Goal: Information Seeking & Learning: Learn about a topic

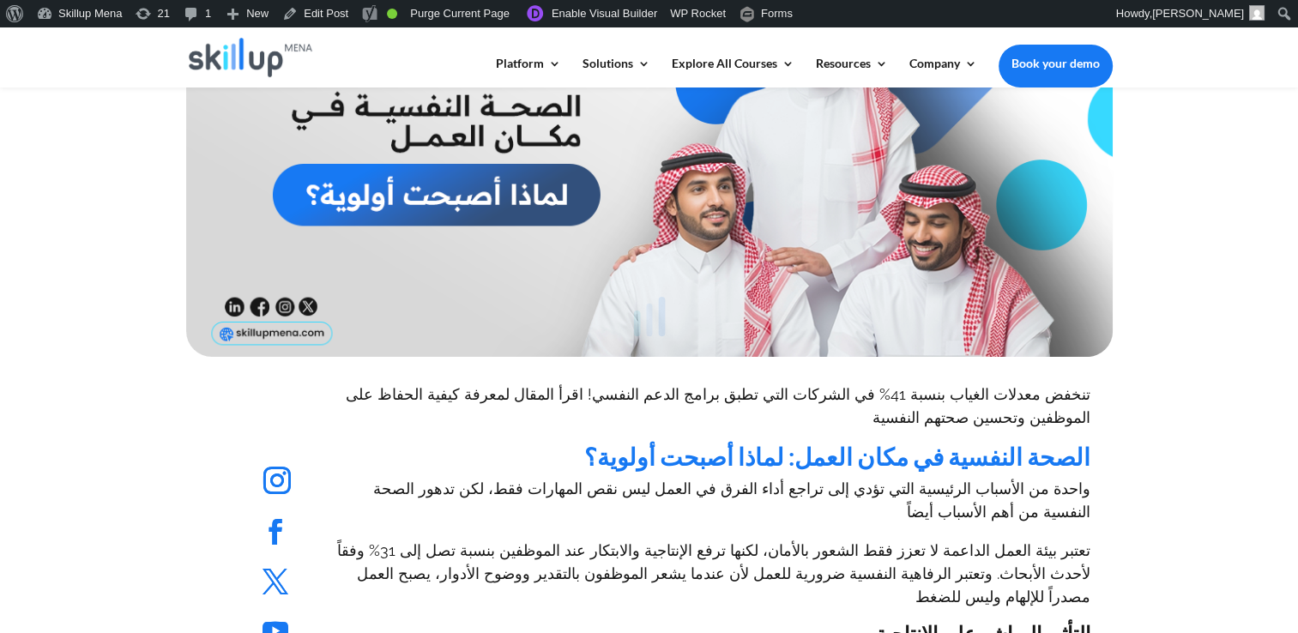
click at [923, 410] on div at bounding box center [649, 316] width 1298 height 633
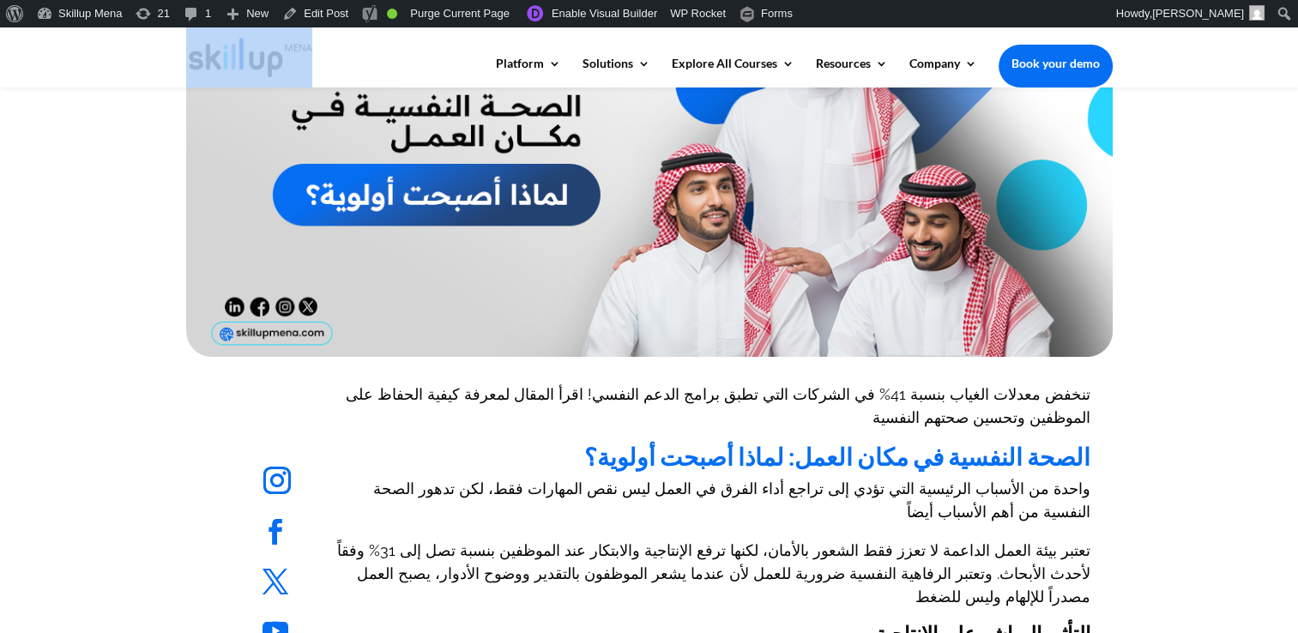
click at [923, 410] on div at bounding box center [649, 316] width 1298 height 633
drag, startPoint x: 923, startPoint y: 410, endPoint x: 907, endPoint y: 468, distance: 60.3
click at [907, 479] on span "واحدة من الأسباب الرئيسية التي تؤدي إلى تراجع أداء الفرق في العمل ليس نقص المها…" at bounding box center [731, 499] width 717 height 41
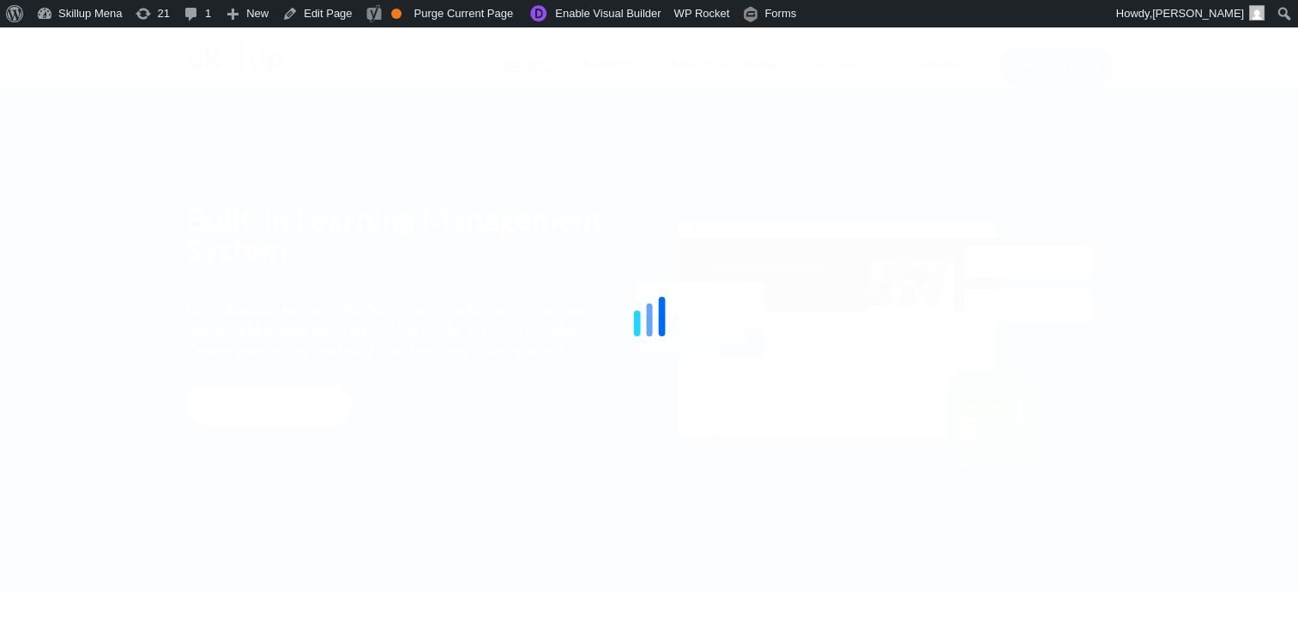
scroll to position [2099, 0]
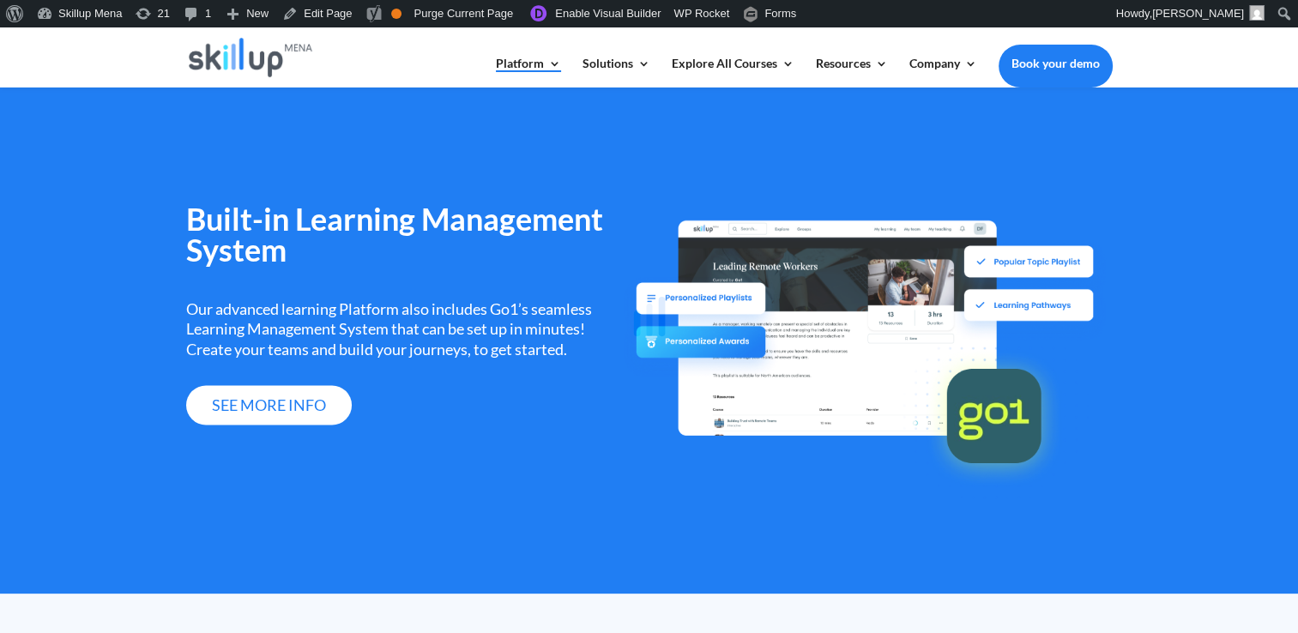
click at [286, 255] on div at bounding box center [649, 316] width 1298 height 633
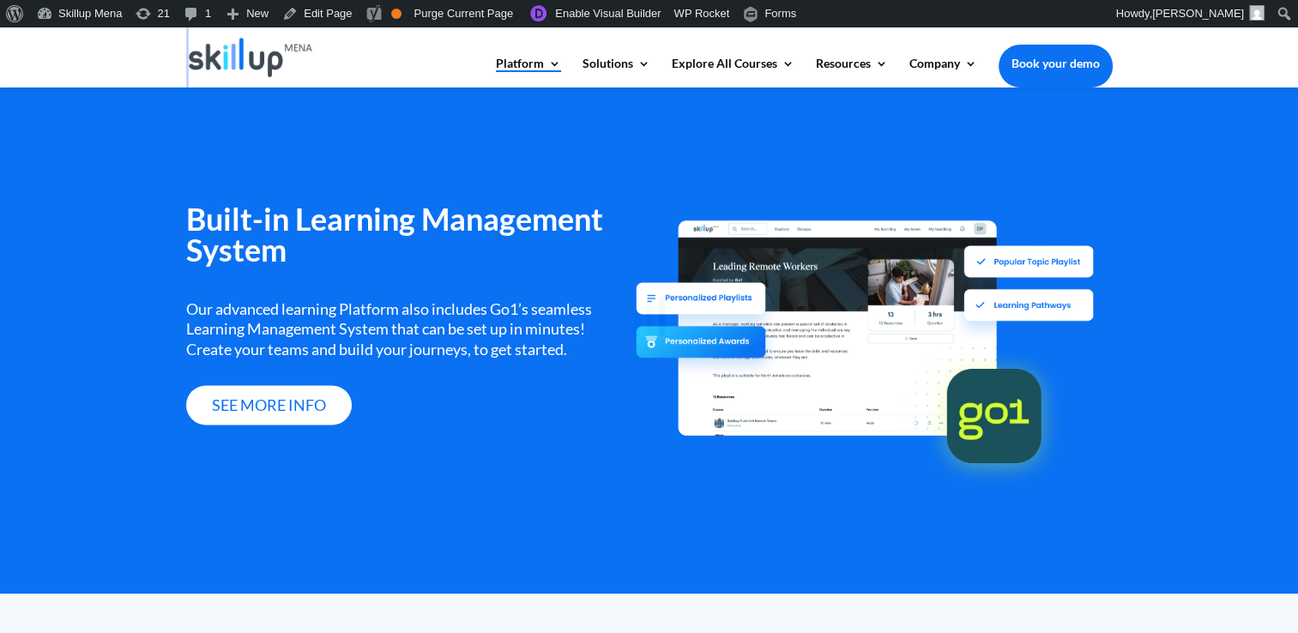
click at [286, 255] on div at bounding box center [649, 316] width 1298 height 633
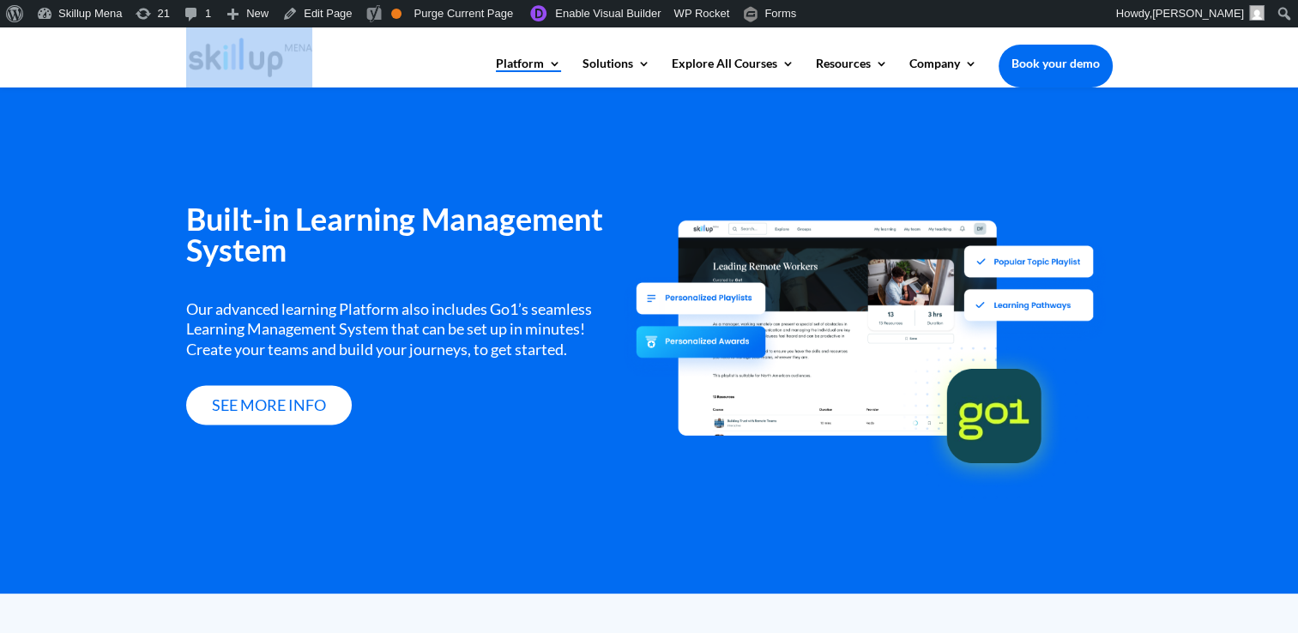
click at [286, 255] on div at bounding box center [649, 316] width 1298 height 633
drag, startPoint x: 286, startPoint y: 255, endPoint x: 325, endPoint y: 251, distance: 39.6
click at [325, 251] on h3 "Built-in Learning Management System" at bounding box center [404, 238] width 437 height 70
